Goal: Information Seeking & Learning: Learn about a topic

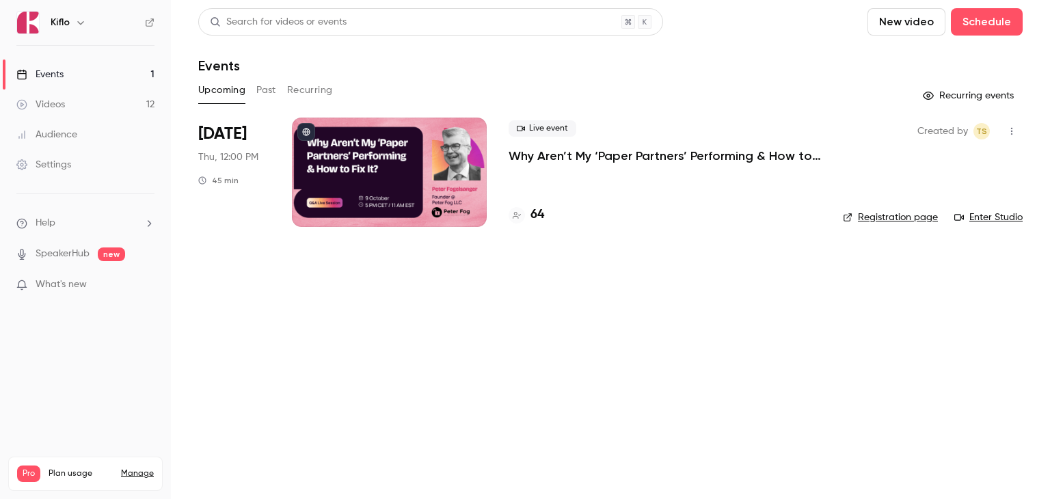
click at [535, 156] on p "Why Aren’t My ‘Paper Partners’ Performing & How to Fix It?" at bounding box center [665, 156] width 313 height 16
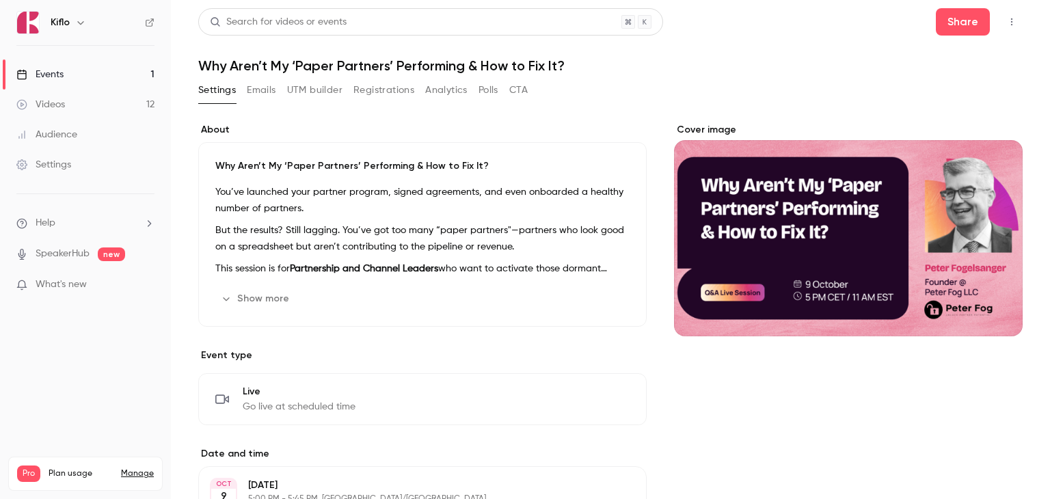
click at [371, 91] on button "Registrations" at bounding box center [384, 90] width 61 height 22
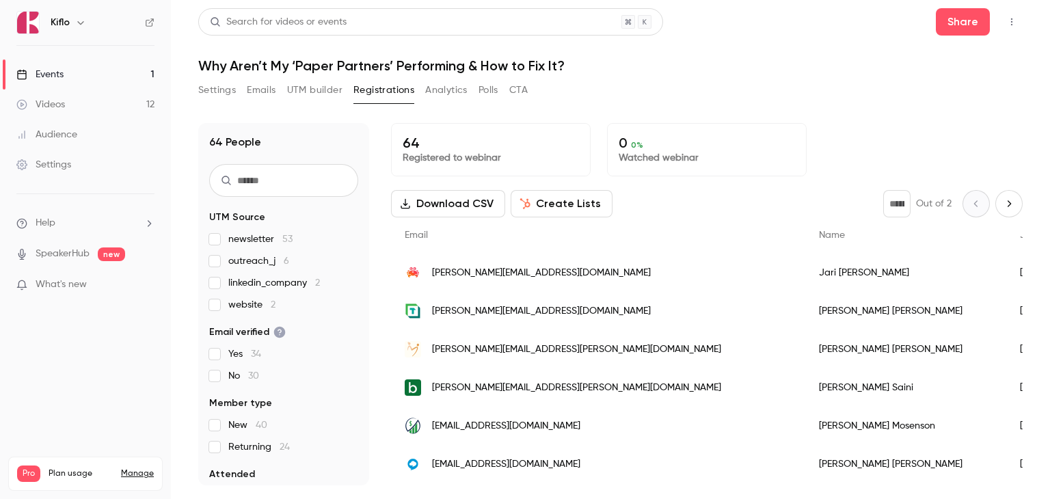
click at [623, 99] on div "Settings Emails UTM builder Registrations Analytics Polls CTA" at bounding box center [610, 92] width 825 height 27
click at [85, 72] on link "Events 1" at bounding box center [85, 74] width 171 height 30
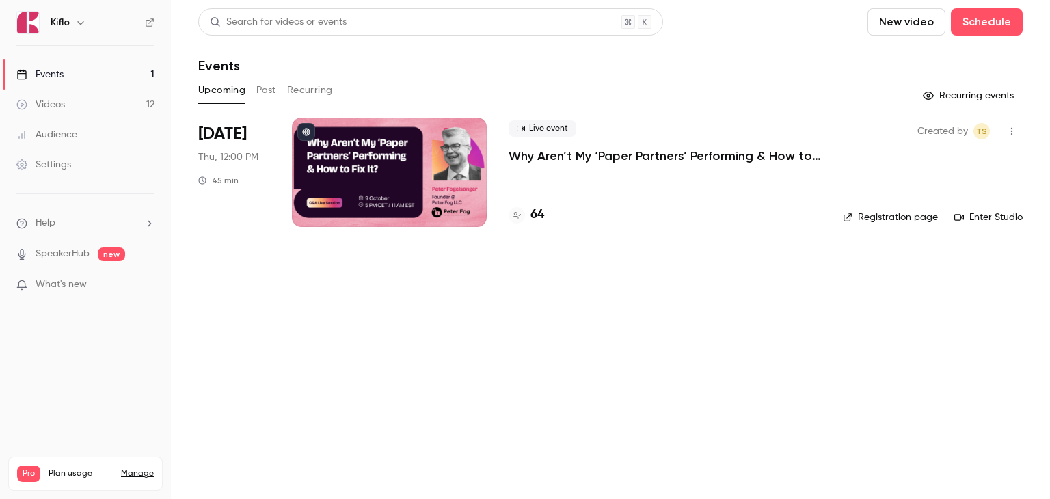
drag, startPoint x: 340, startPoint y: 278, endPoint x: 331, endPoint y: 262, distance: 18.7
click at [340, 278] on main "Search for videos or events New video Schedule Events Upcoming Past Recurring R…" at bounding box center [610, 249] width 879 height 499
